Goal: Information Seeking & Learning: Learn about a topic

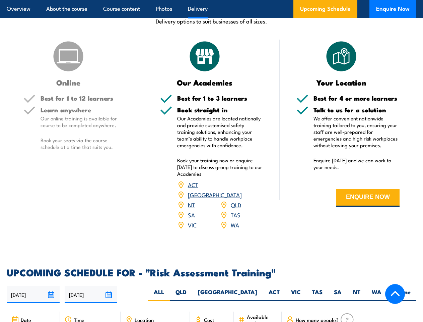
click at [211, 0] on article "Overview About the course Course content Photos Delivery Upcoming Schedule Enqu…" at bounding box center [212, 9] width 410 height 18
click at [33, 286] on input "[DATE]" at bounding box center [33, 294] width 53 height 17
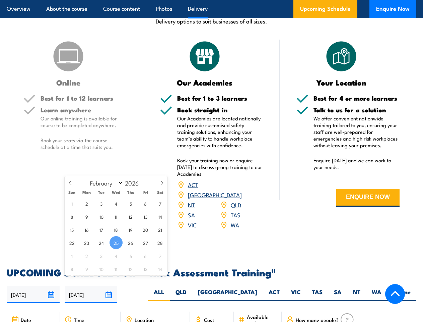
click at [91, 286] on input "[DATE]" at bounding box center [91, 294] width 53 height 17
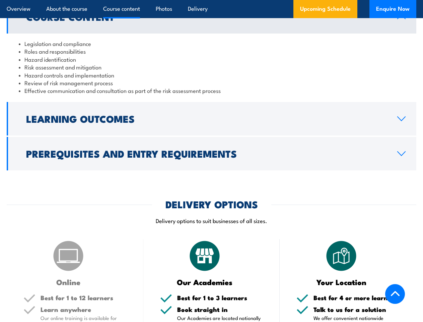
click at [211, 0] on article "Overview About the course Course content Photos Delivery Upcoming Schedule Enqu…" at bounding box center [212, 9] width 410 height 18
click at [211, 119] on h2 "Learning Outcomes" at bounding box center [206, 118] width 360 height 9
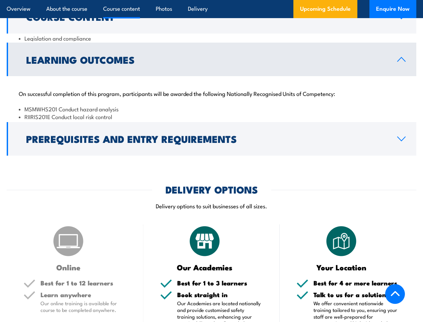
click at [211, 153] on link "Prerequisites and Entry Requirements" at bounding box center [212, 138] width 410 height 33
